Goal: Task Accomplishment & Management: Complete application form

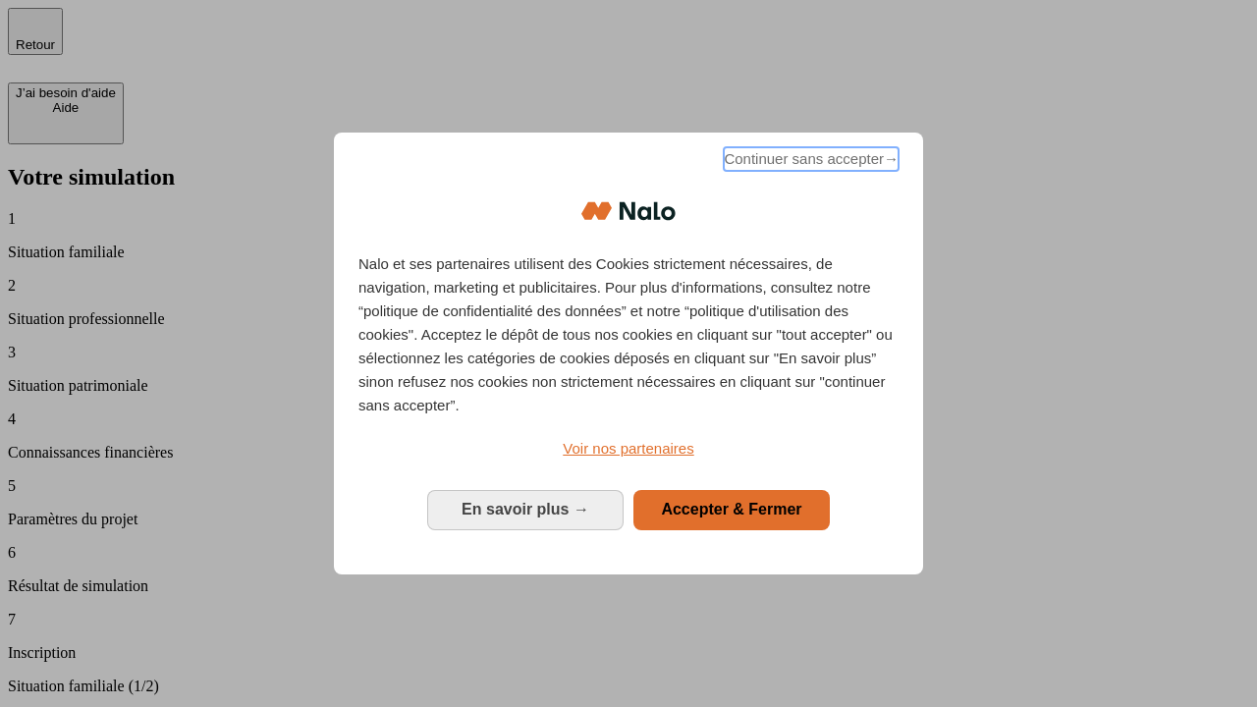
click at [809, 162] on span "Continuer sans accepter →" at bounding box center [811, 159] width 175 height 24
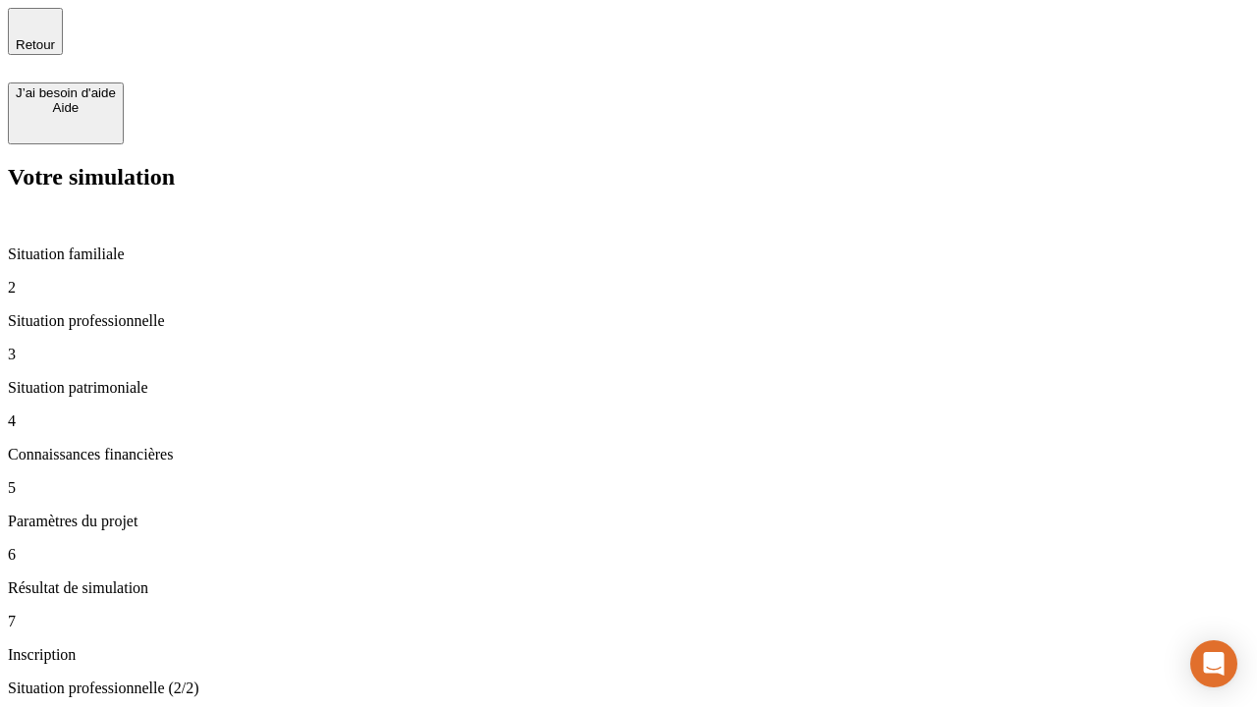
type input "30 000"
type input "40 000"
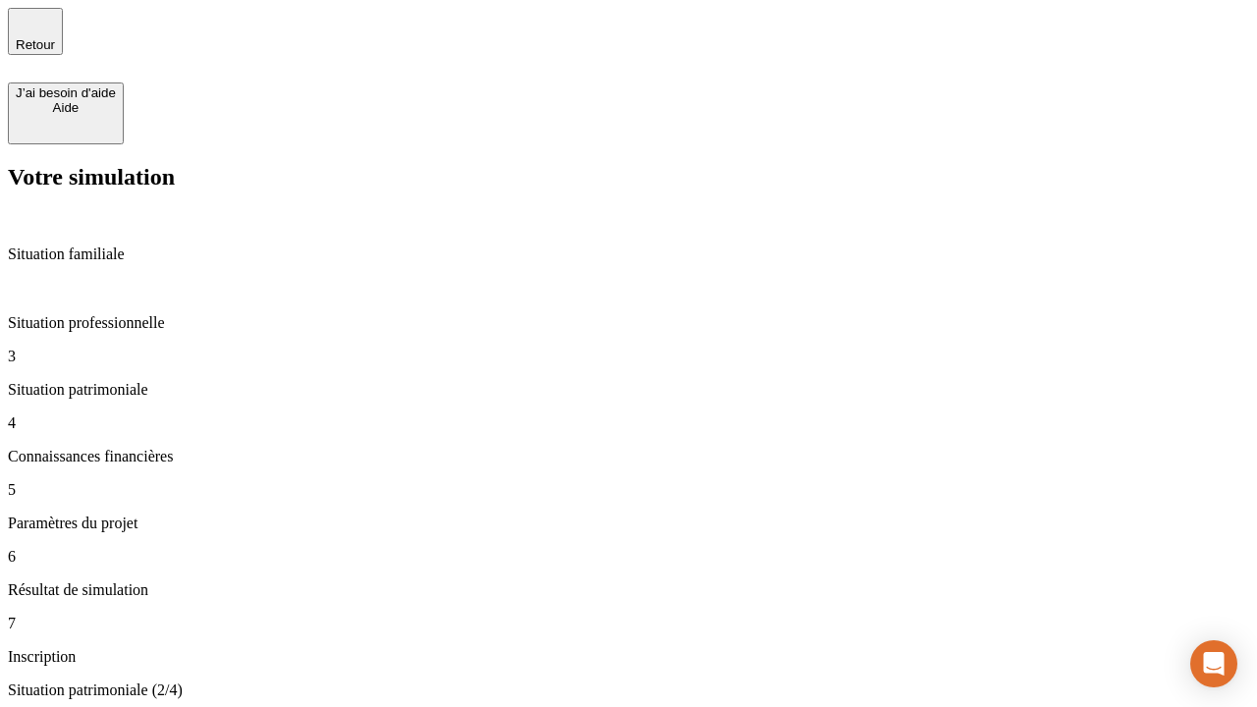
type input "1 100"
type input "20"
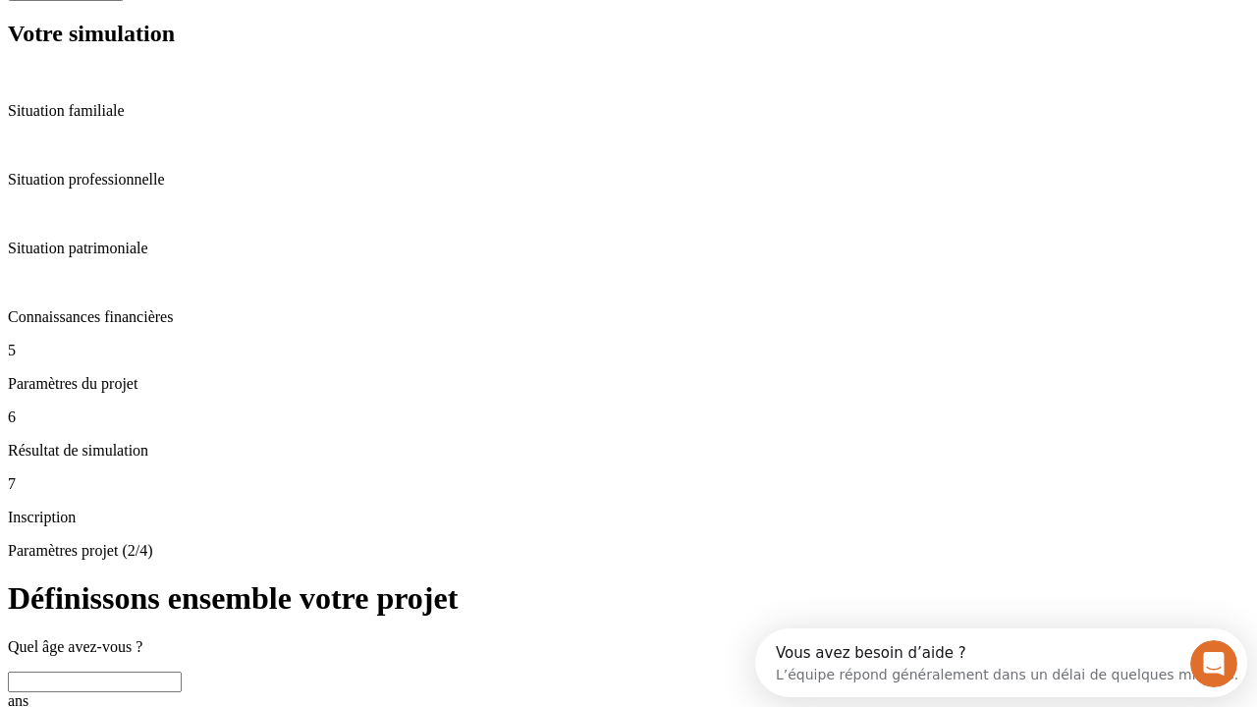
scroll to position [37, 0]
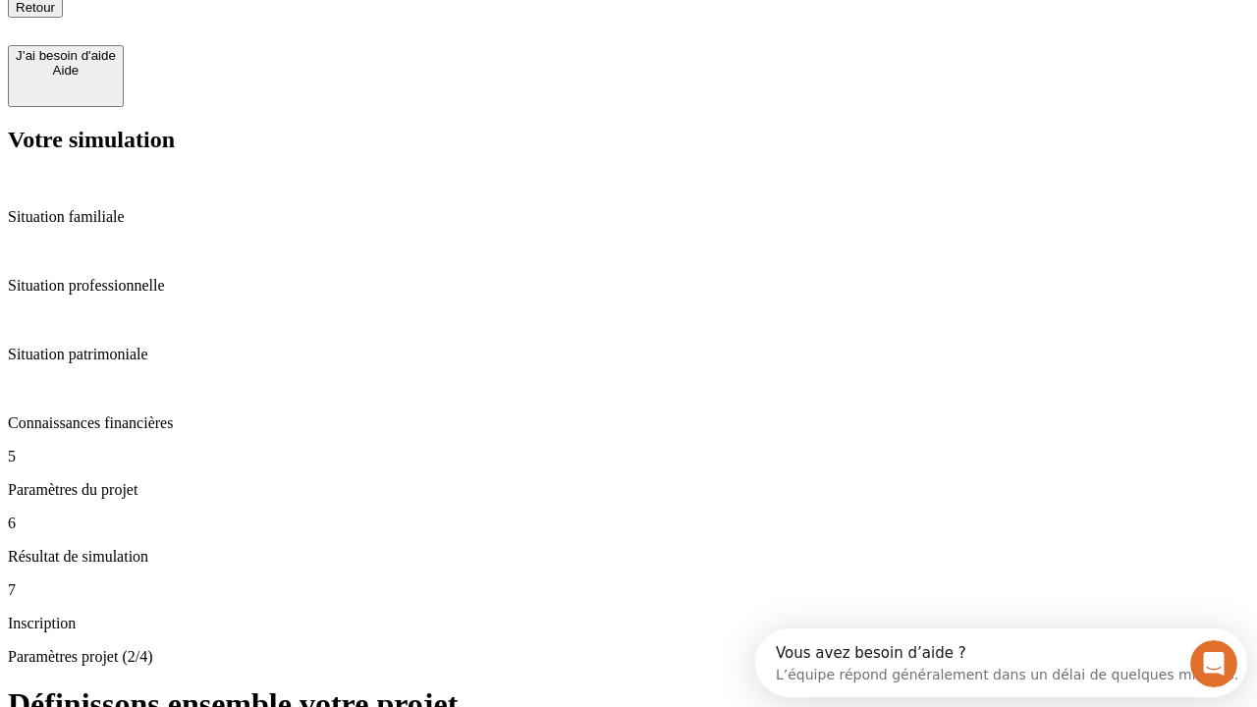
type input "40"
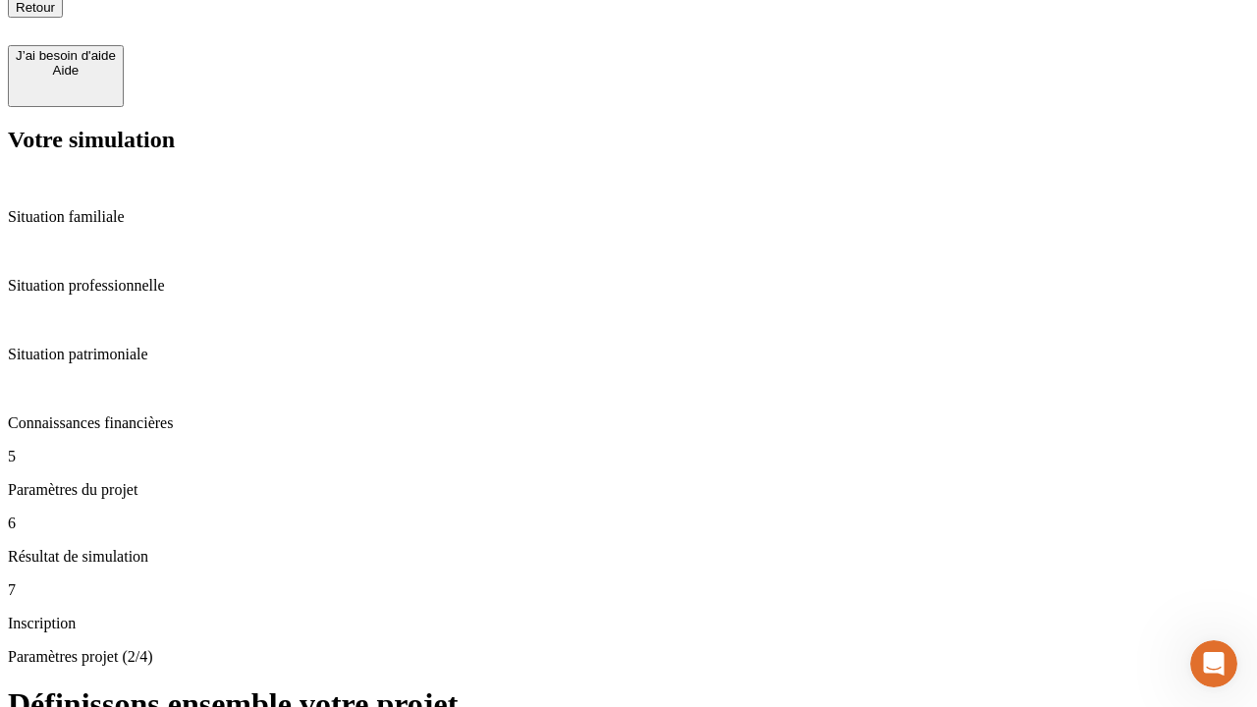
type input "62"
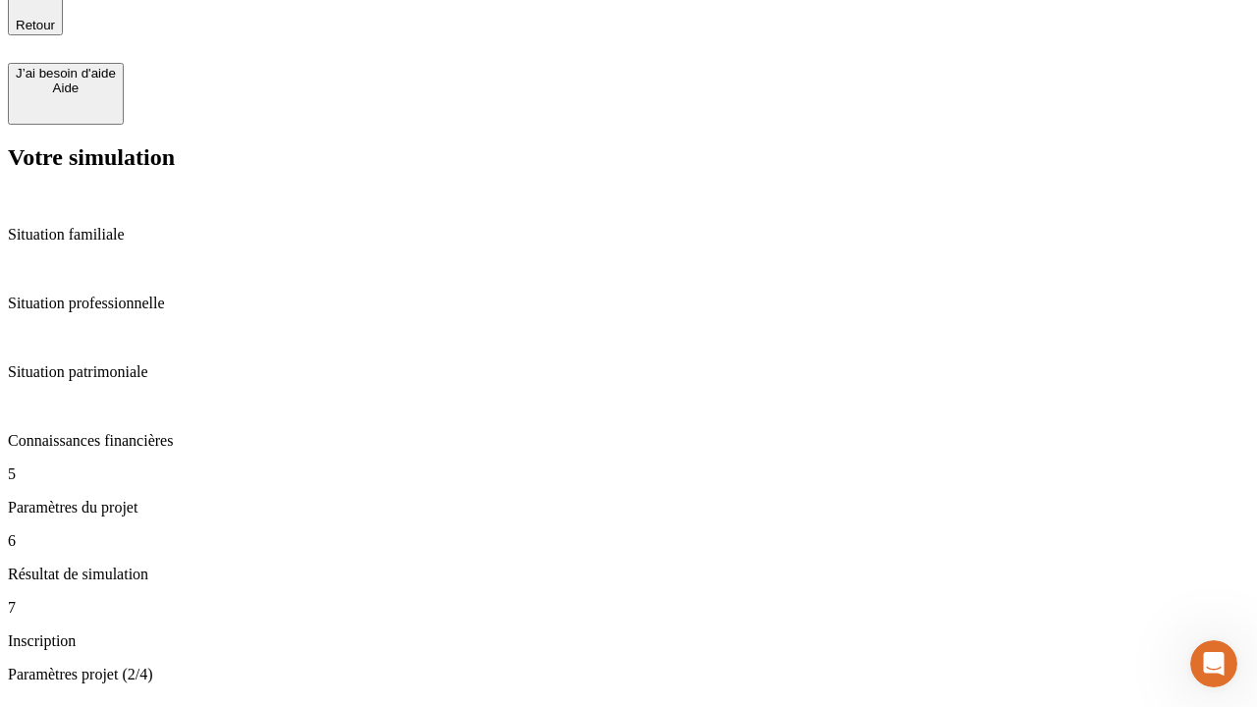
type input "50 000"
type input "640"
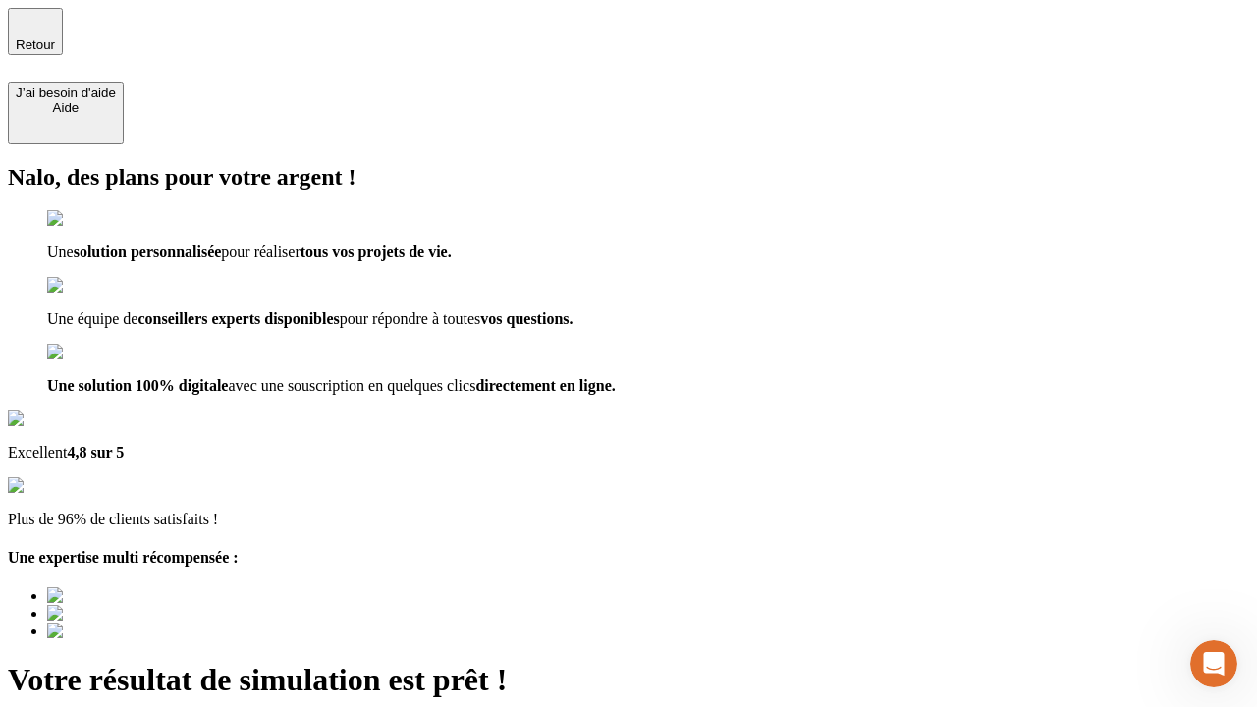
type input "[EMAIL_ADDRESS][DOMAIN_NAME]"
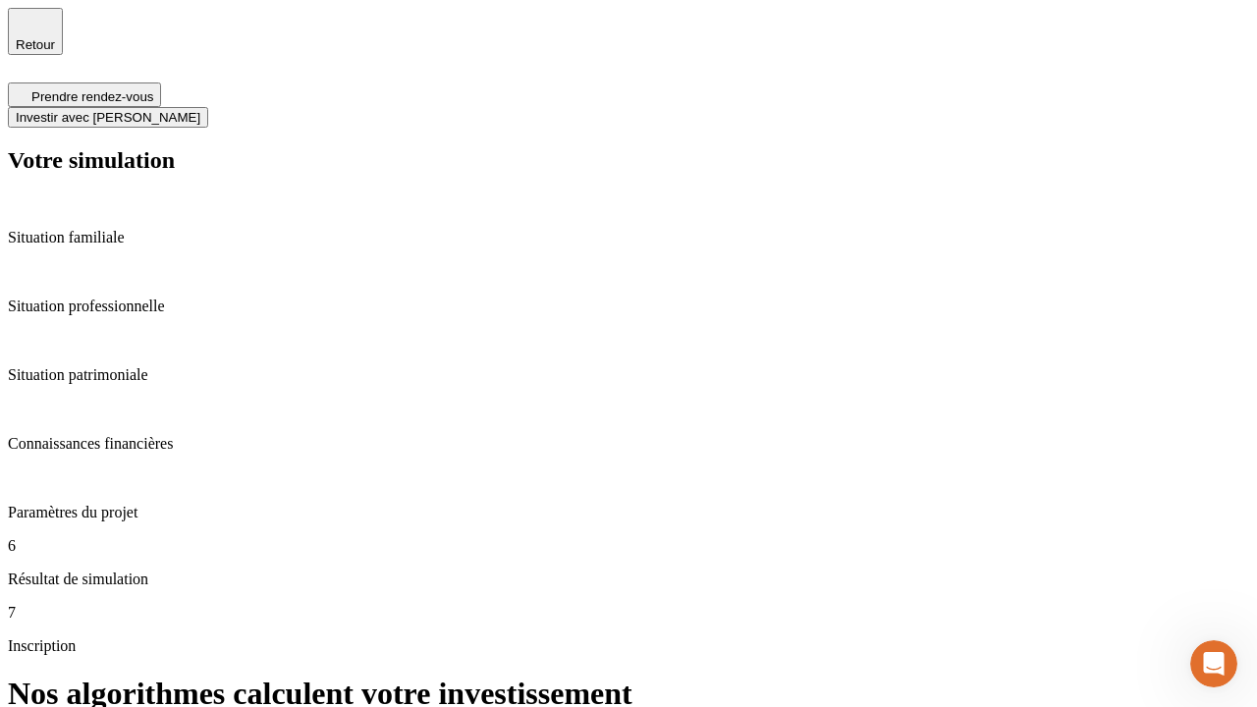
scroll to position [8, 0]
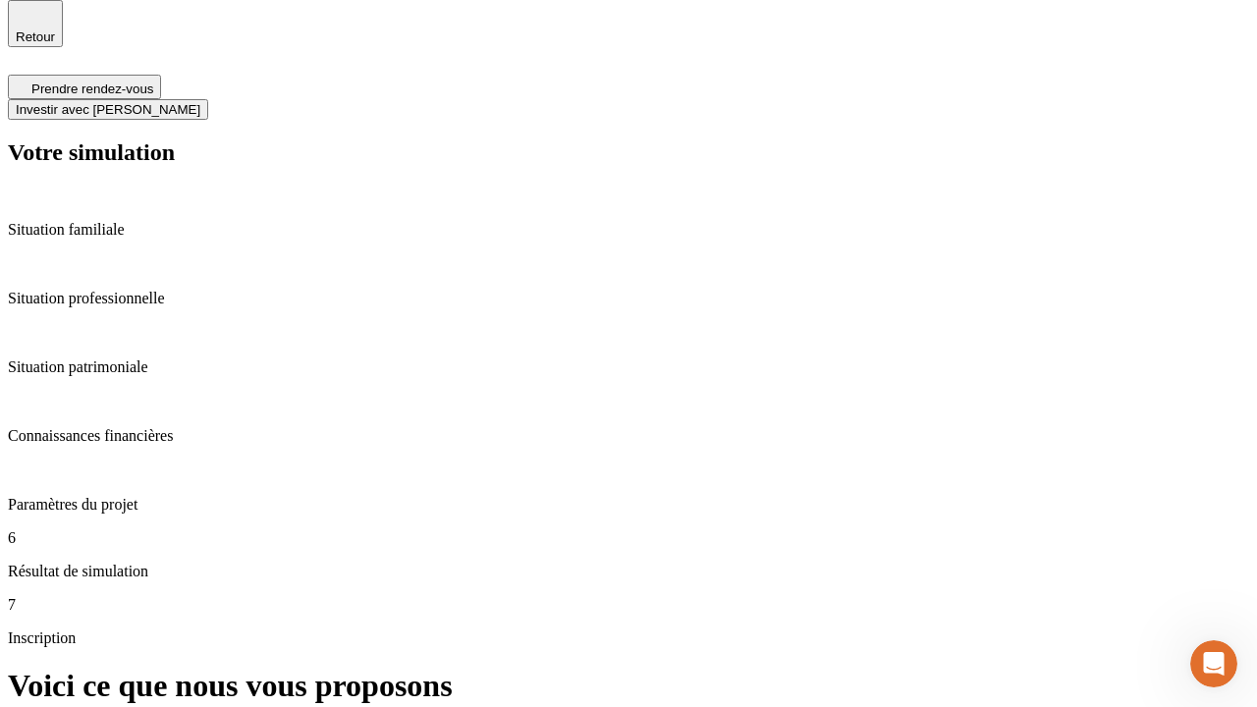
click at [200, 102] on span "Investir avec [PERSON_NAME]" at bounding box center [108, 109] width 185 height 15
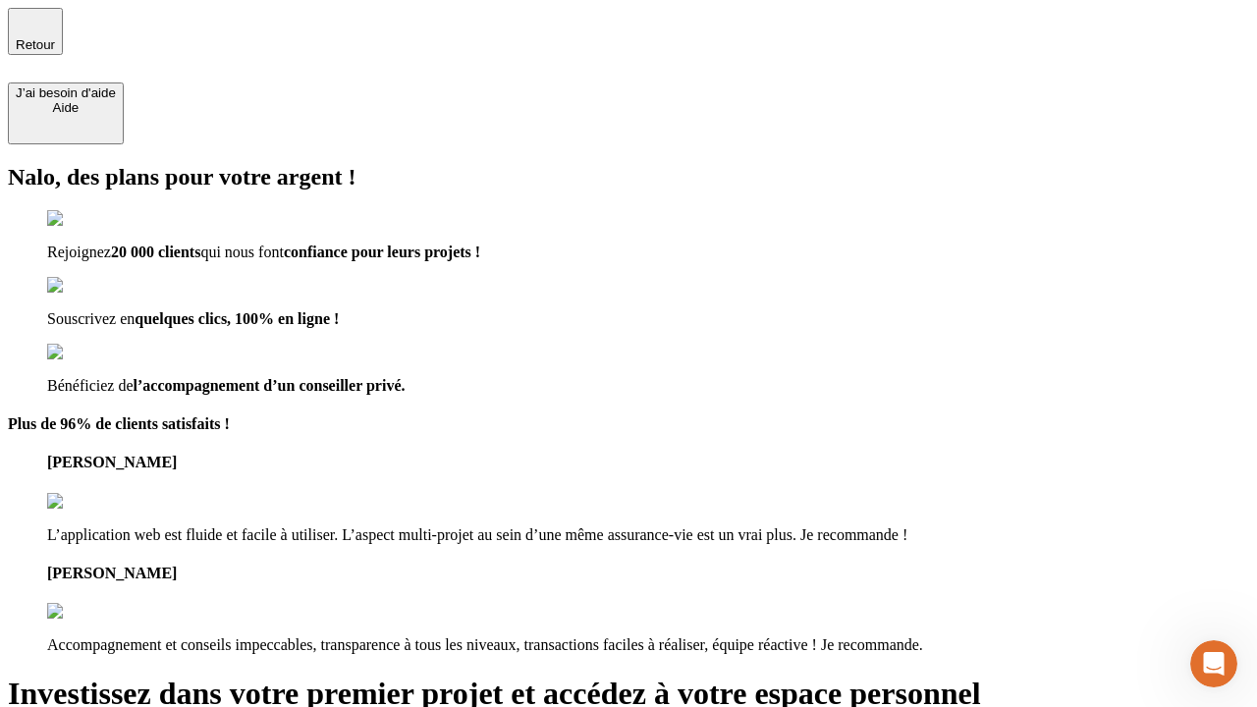
type input "abc"
